Goal: Task Accomplishment & Management: Manage account settings

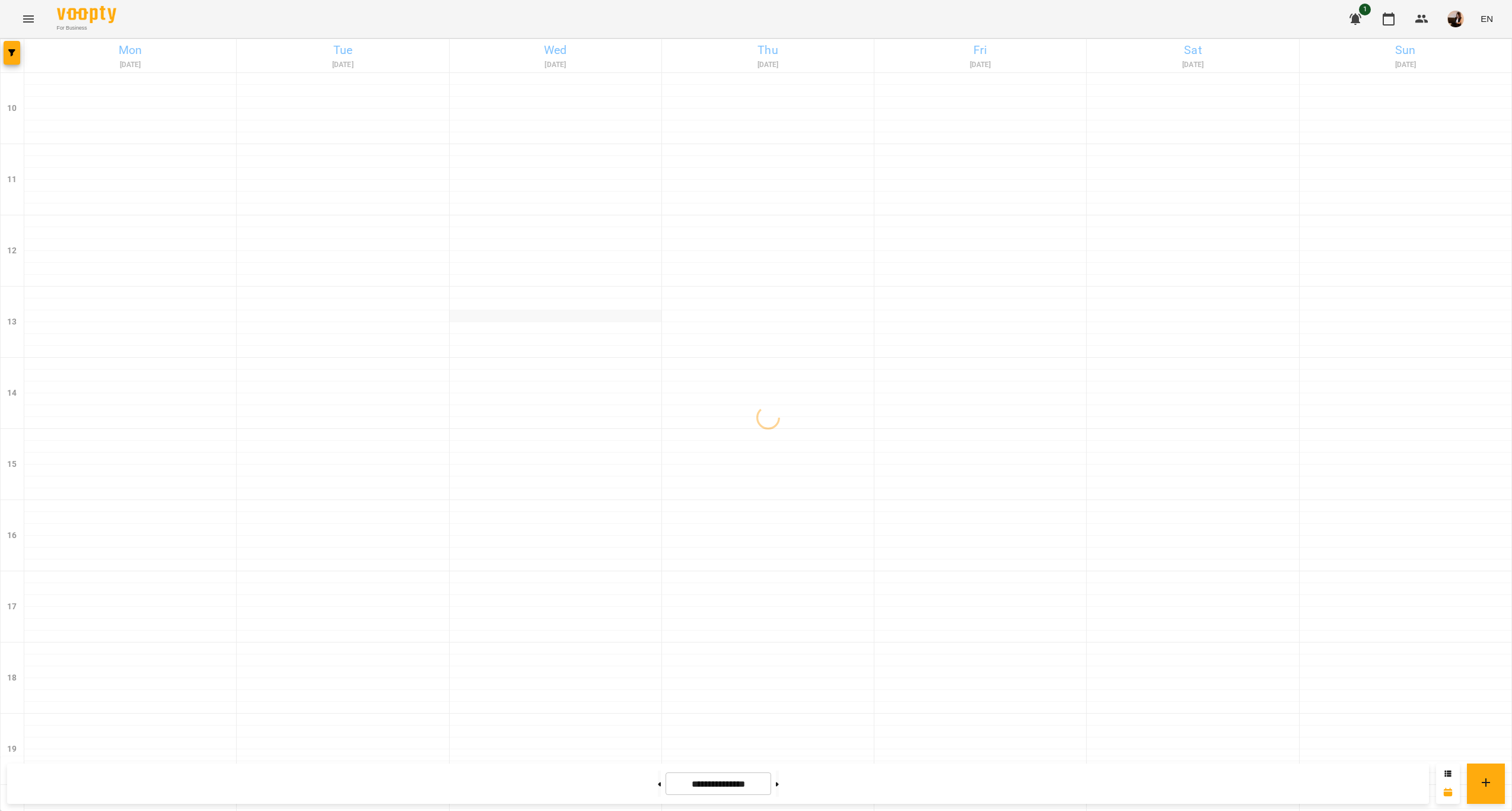
scroll to position [241, 0]
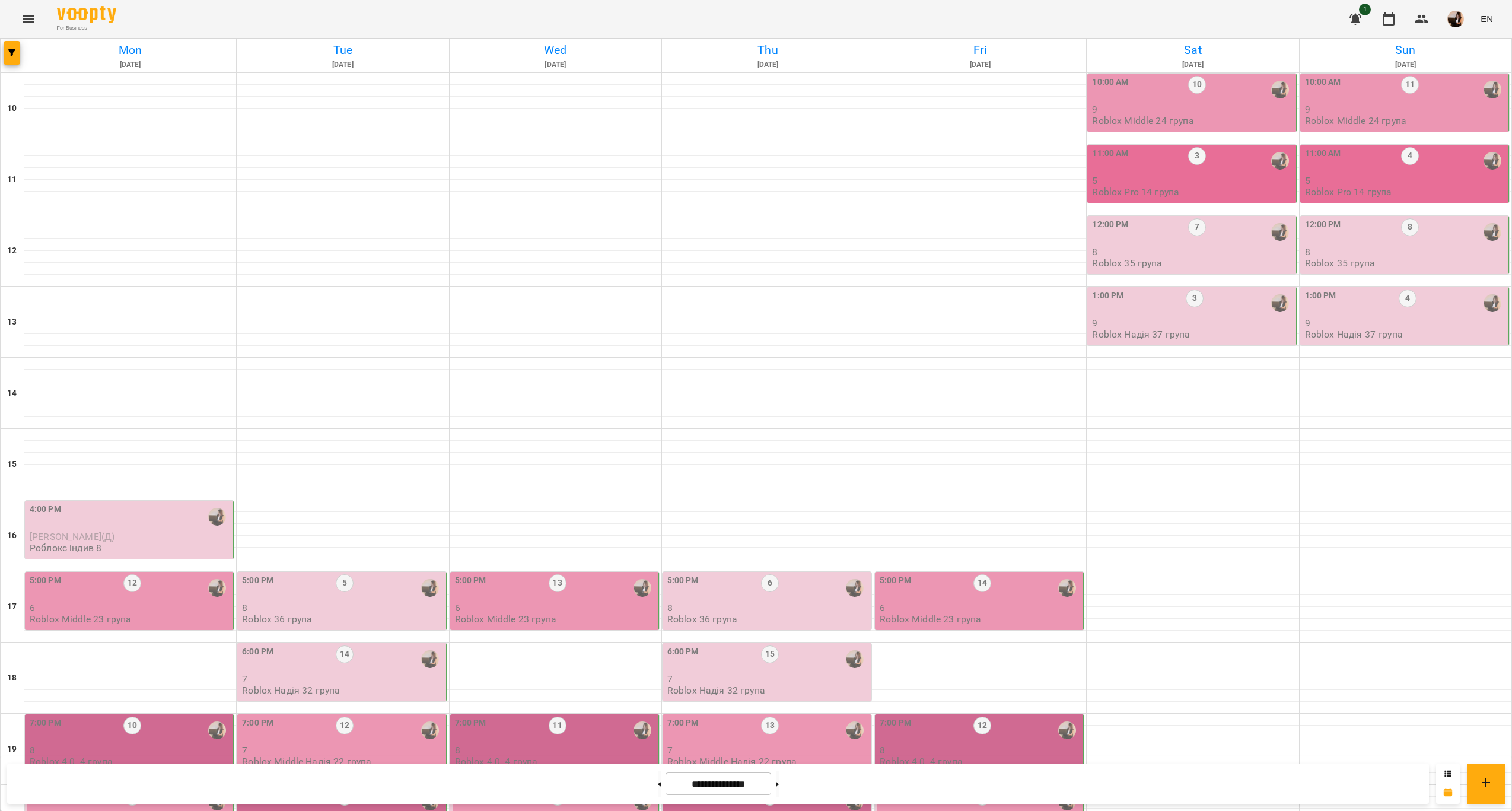
click at [182, 504] on div "4:00 PM" at bounding box center [130, 517] width 201 height 28
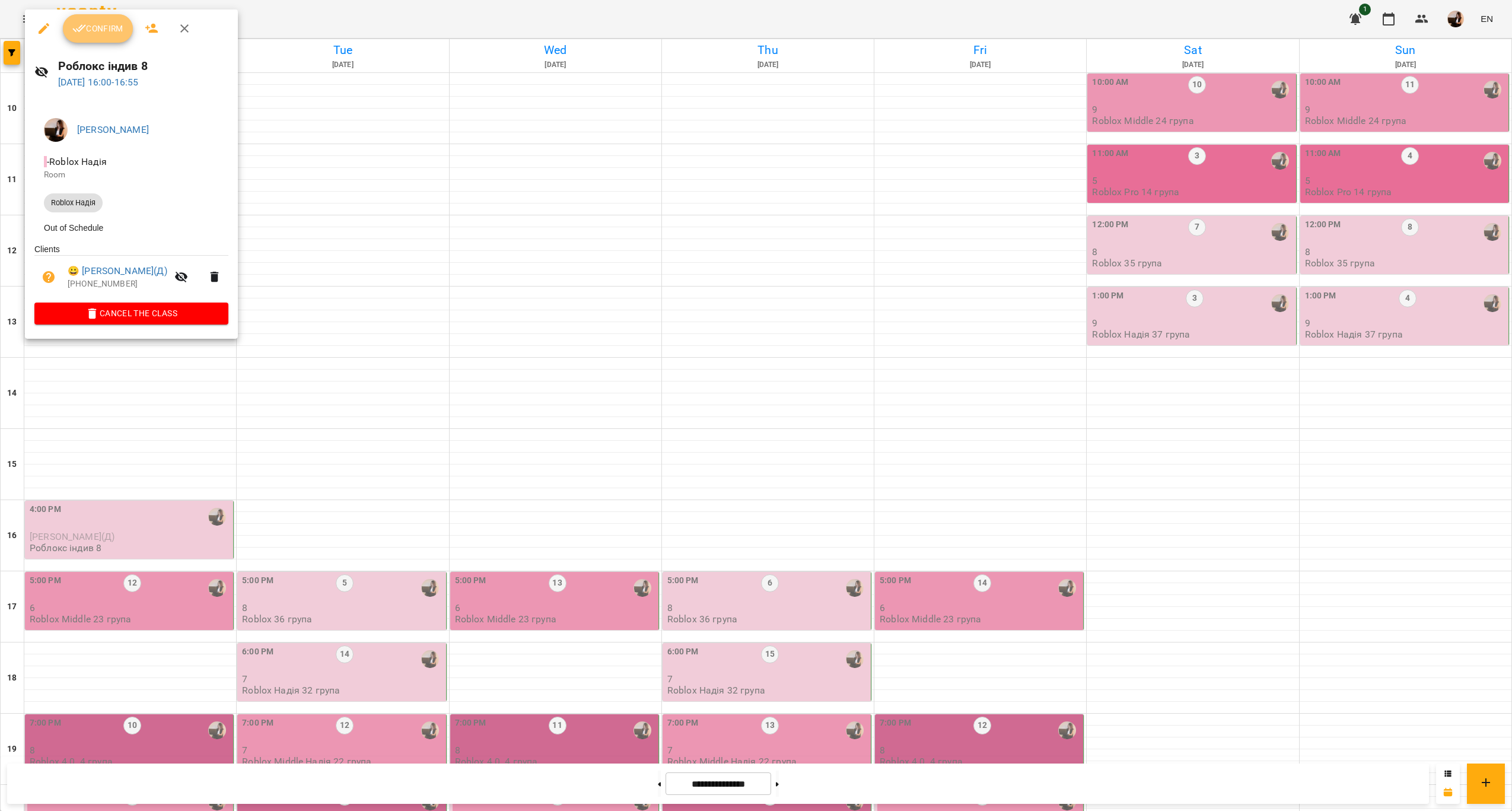
click at [99, 37] on button "Confirm" at bounding box center [98, 29] width 70 height 29
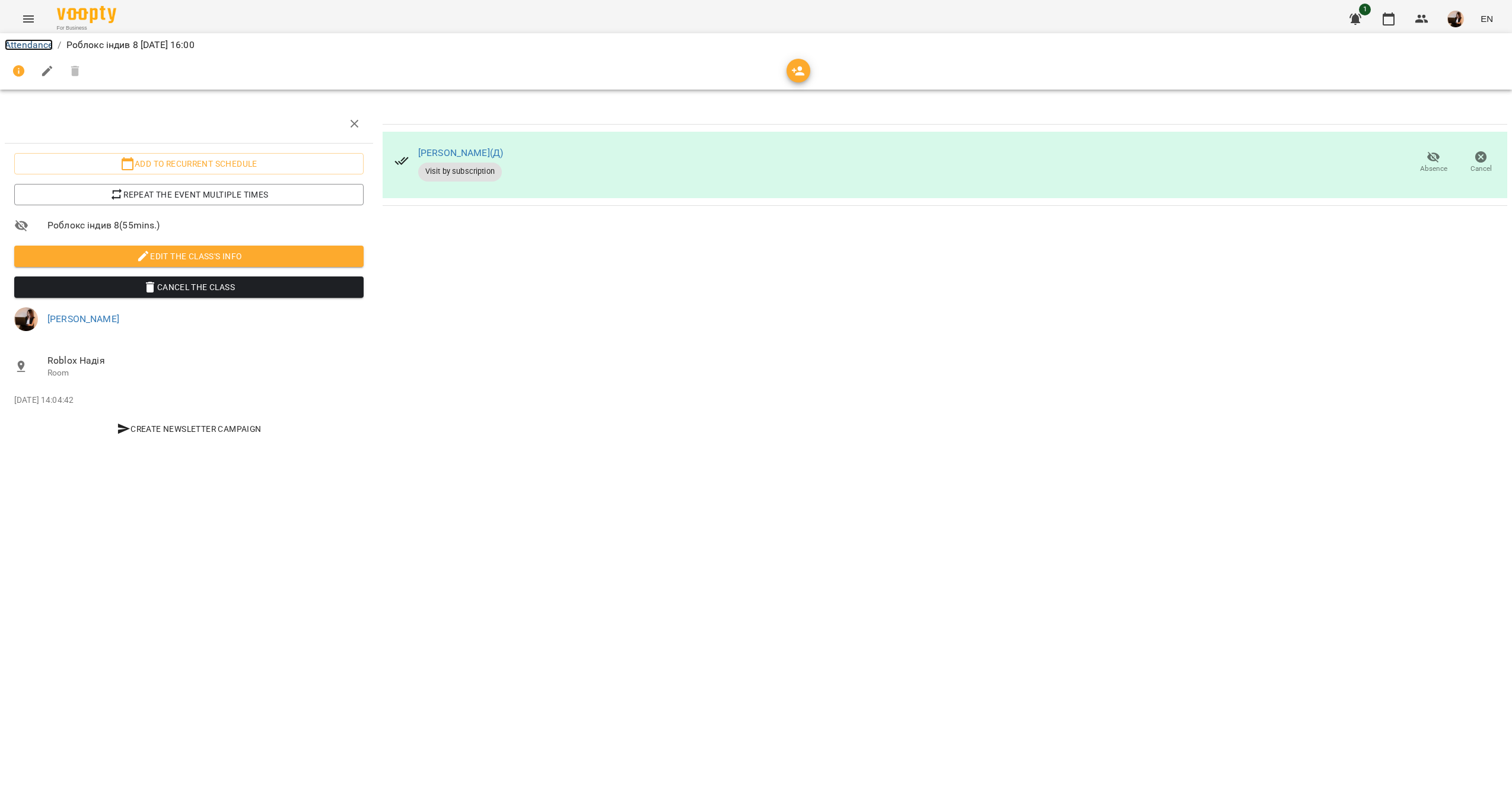
click at [39, 44] on link "Attendance" at bounding box center [29, 45] width 48 height 12
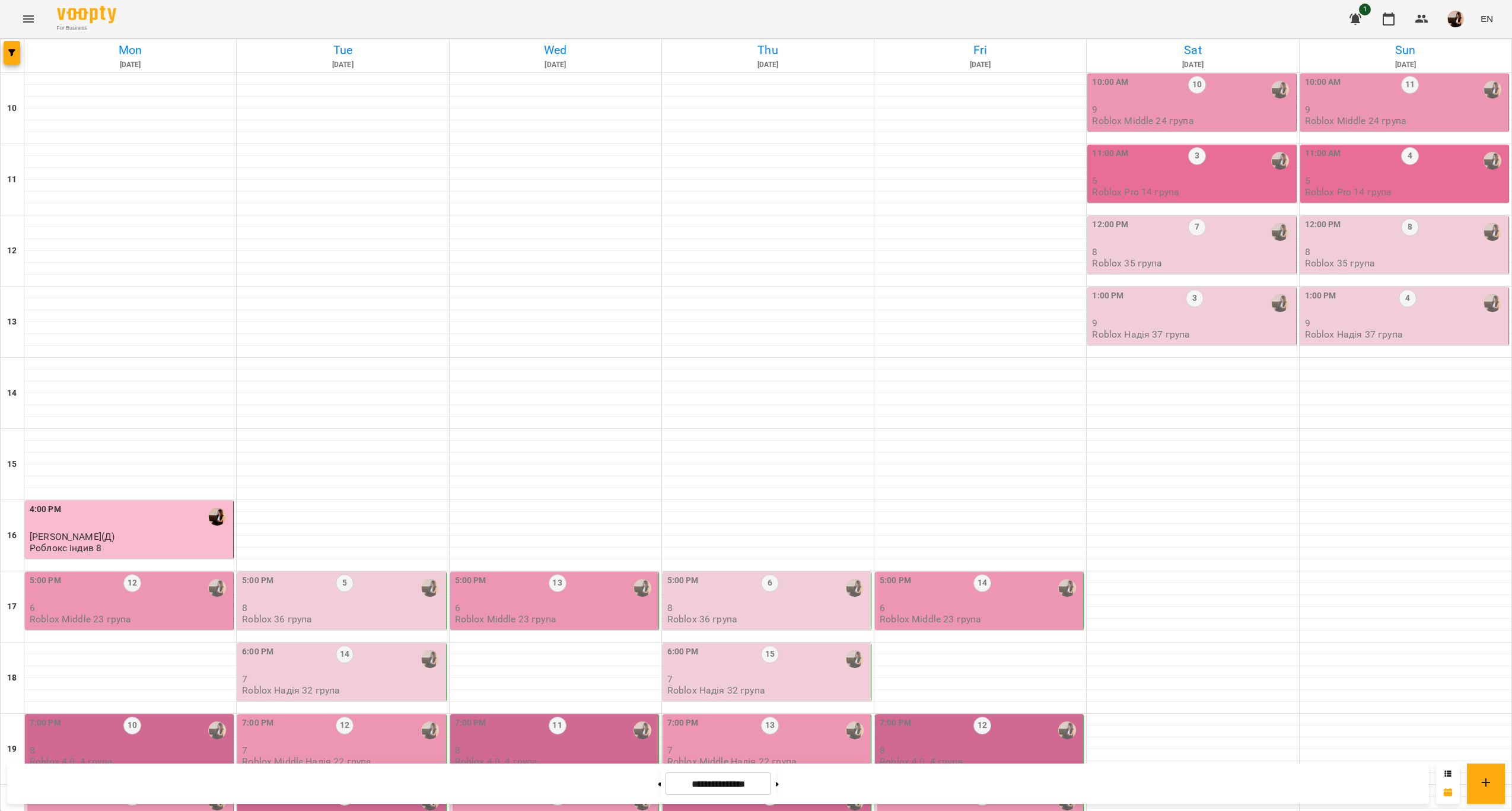
scroll to position [241, 0]
click at [182, 602] on p "6" at bounding box center [130, 607] width 201 height 10
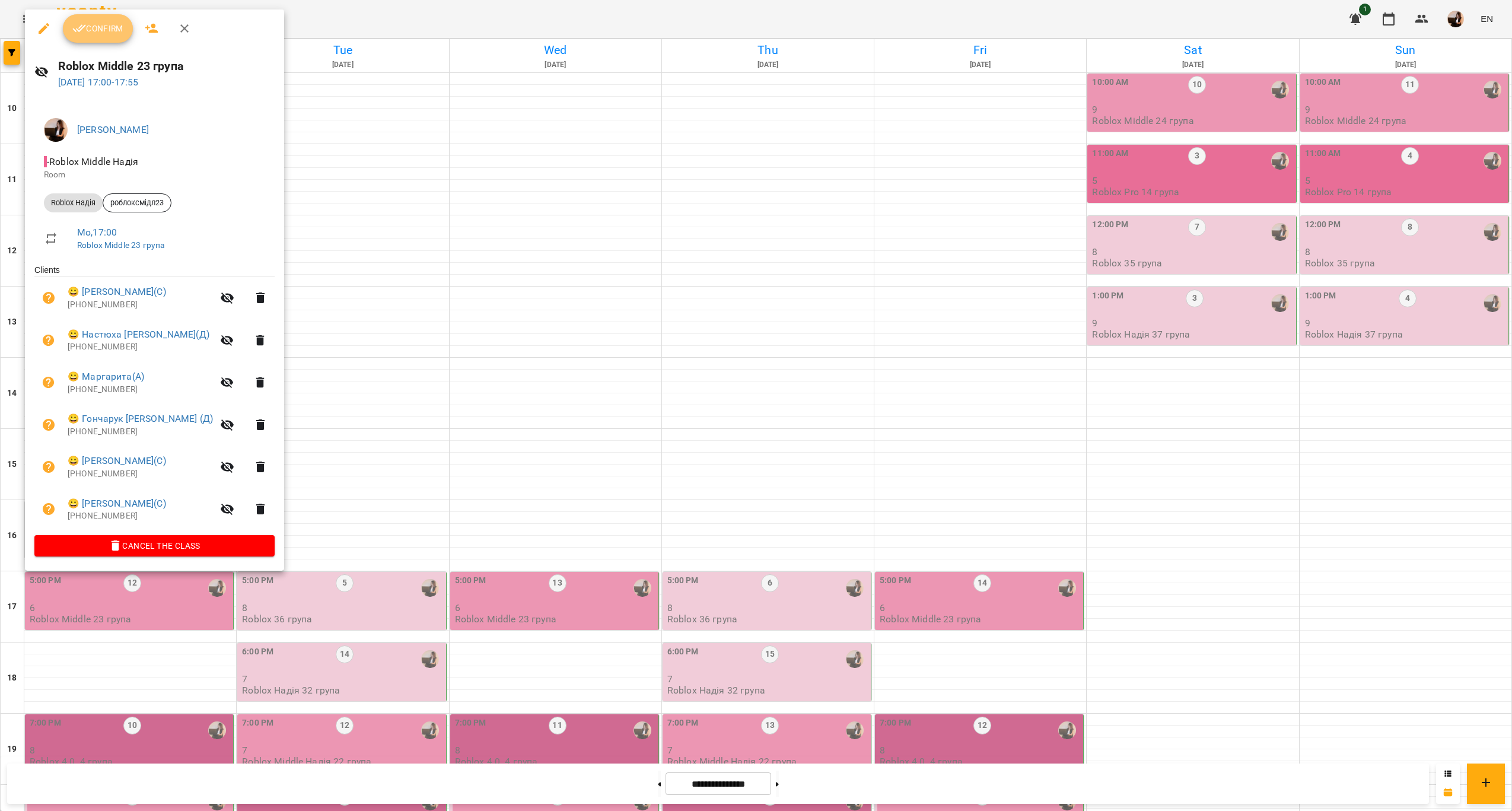
click at [106, 23] on span "Confirm" at bounding box center [97, 29] width 51 height 14
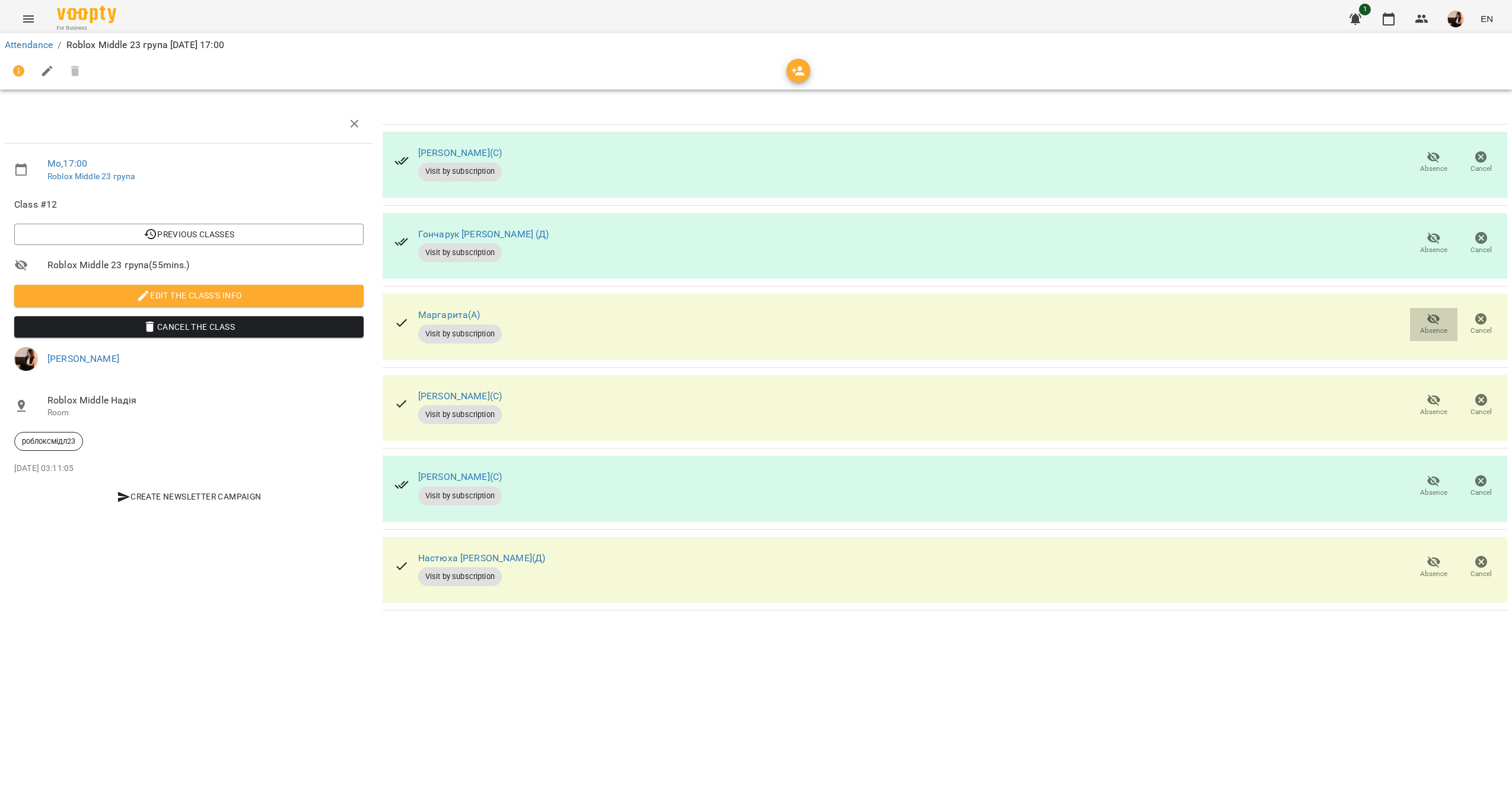
click at [1421, 322] on span "Absence" at bounding box center [1434, 324] width 33 height 24
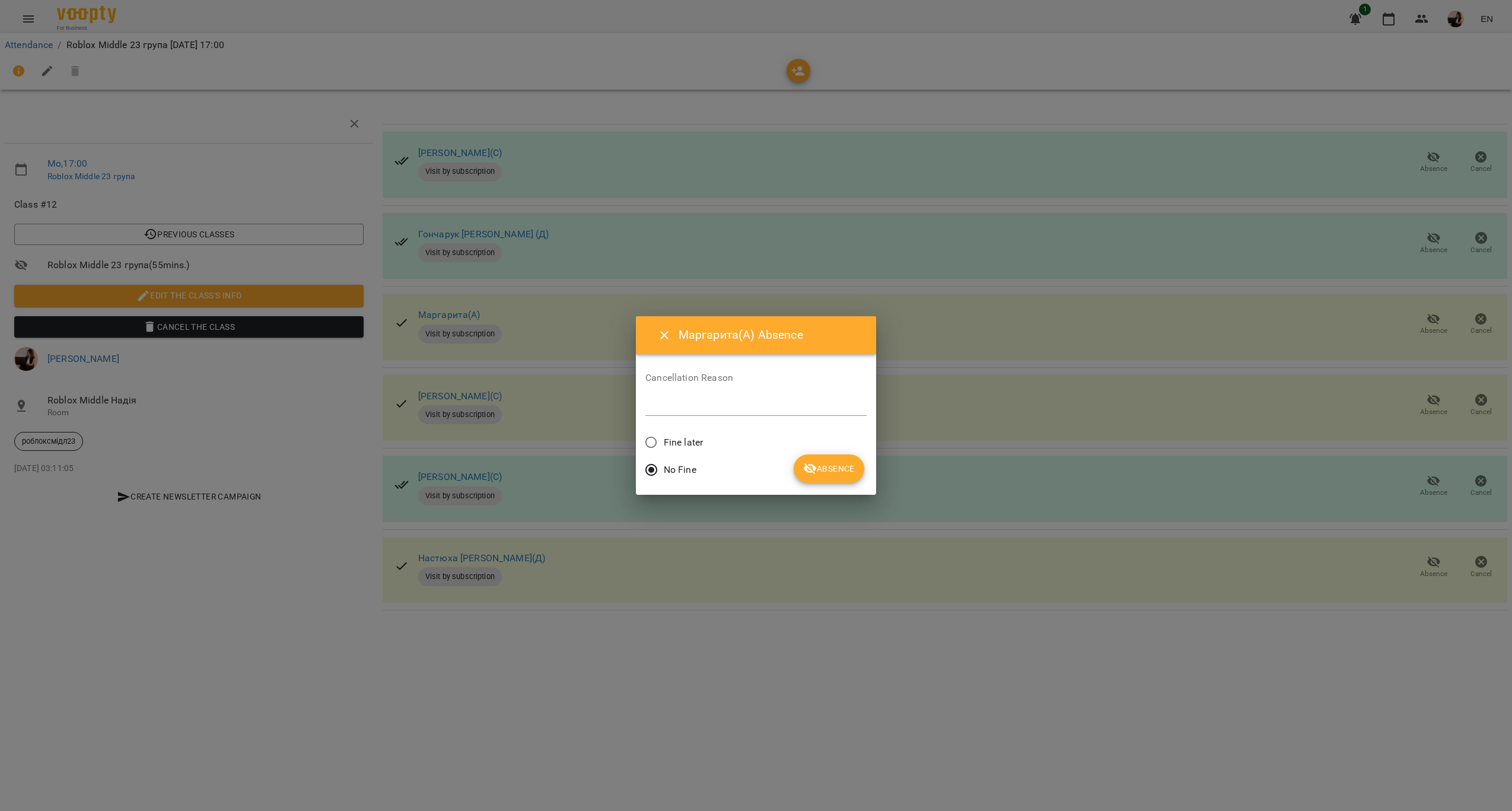
click at [682, 438] on span "Fine later" at bounding box center [683, 443] width 39 height 14
click at [830, 480] on button "Absence" at bounding box center [829, 469] width 70 height 29
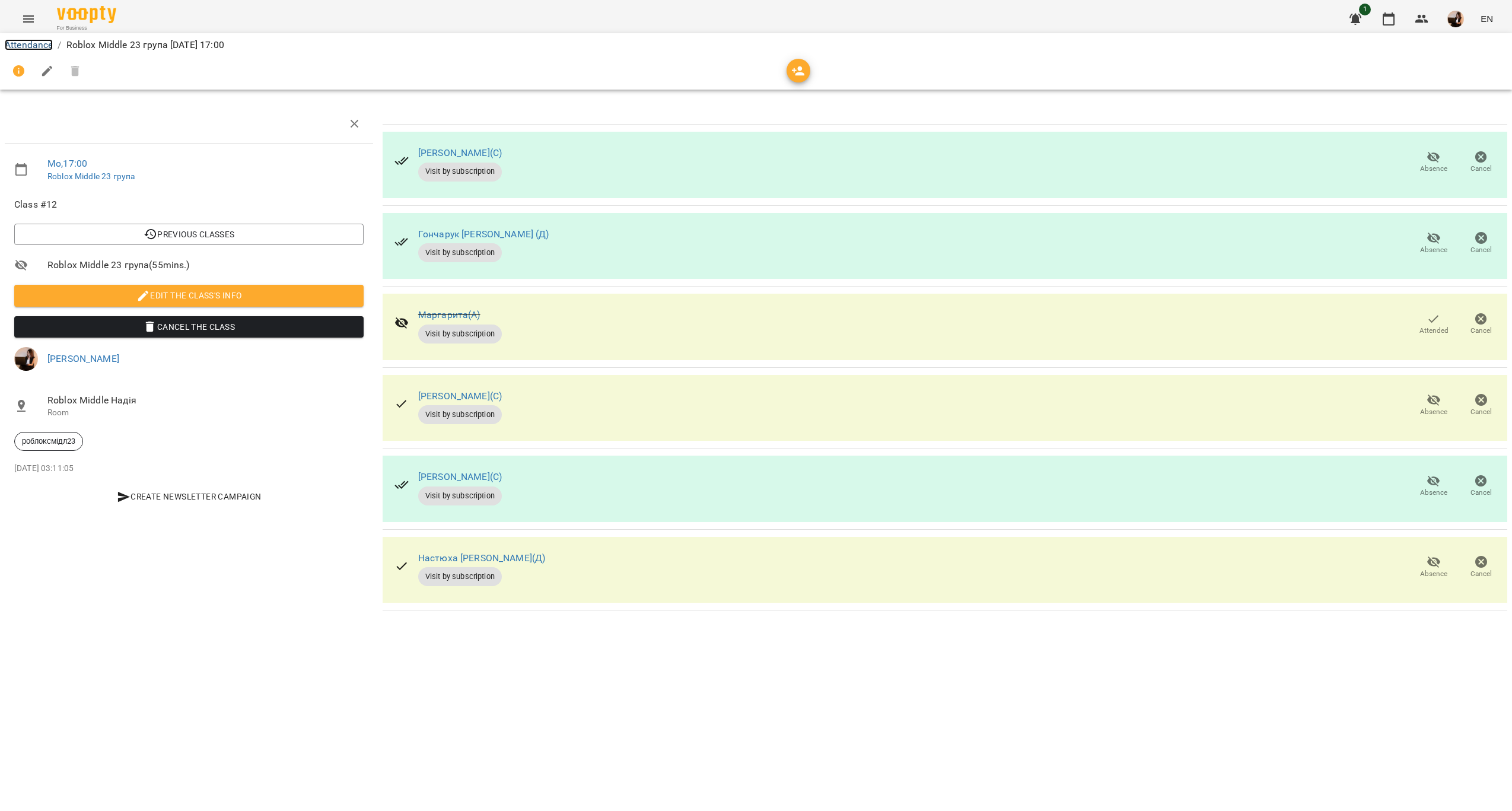
click at [29, 41] on link "Attendance" at bounding box center [29, 45] width 48 height 12
